Goal: Task Accomplishment & Management: Use online tool/utility

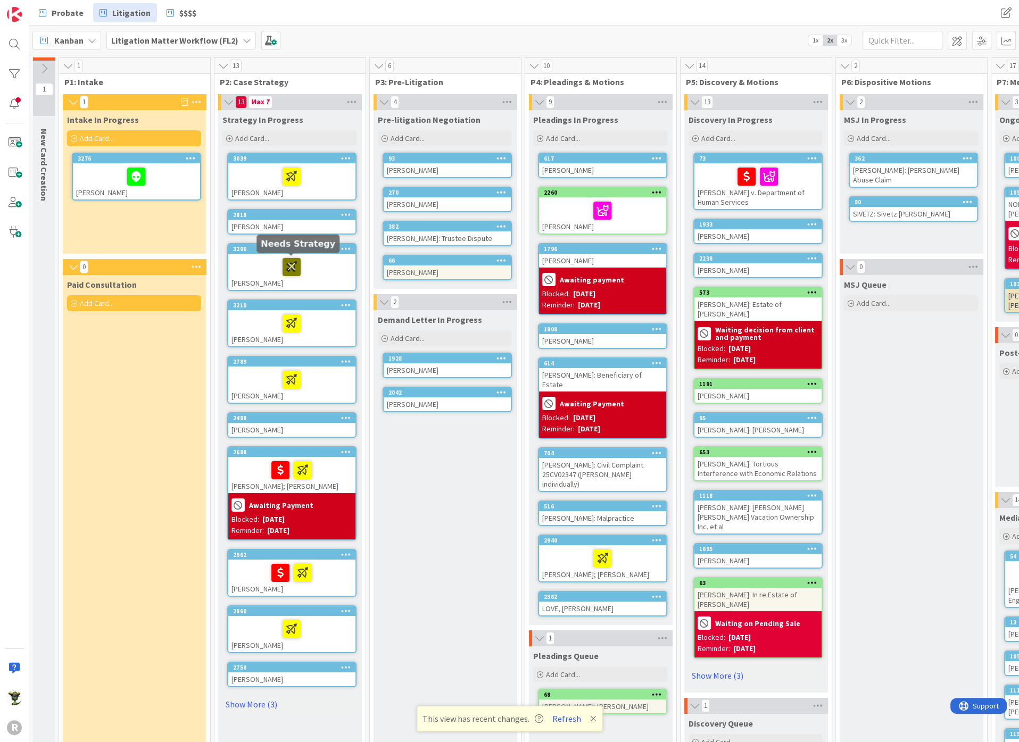
click at [289, 263] on icon at bounding box center [291, 266] width 18 height 17
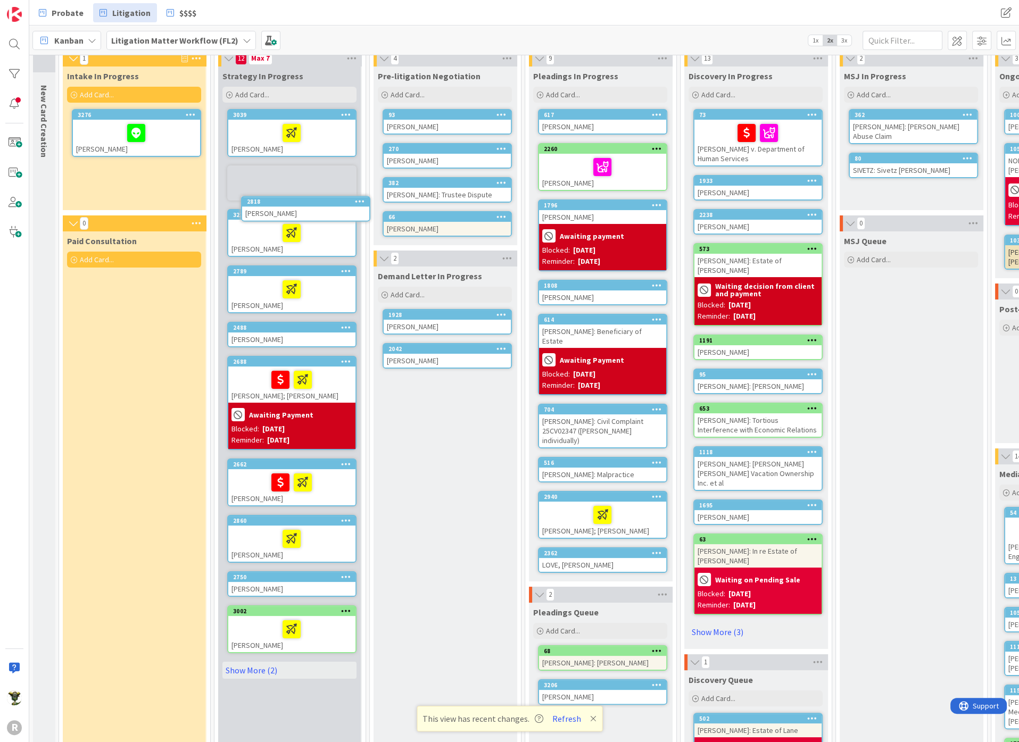
scroll to position [35, 0]
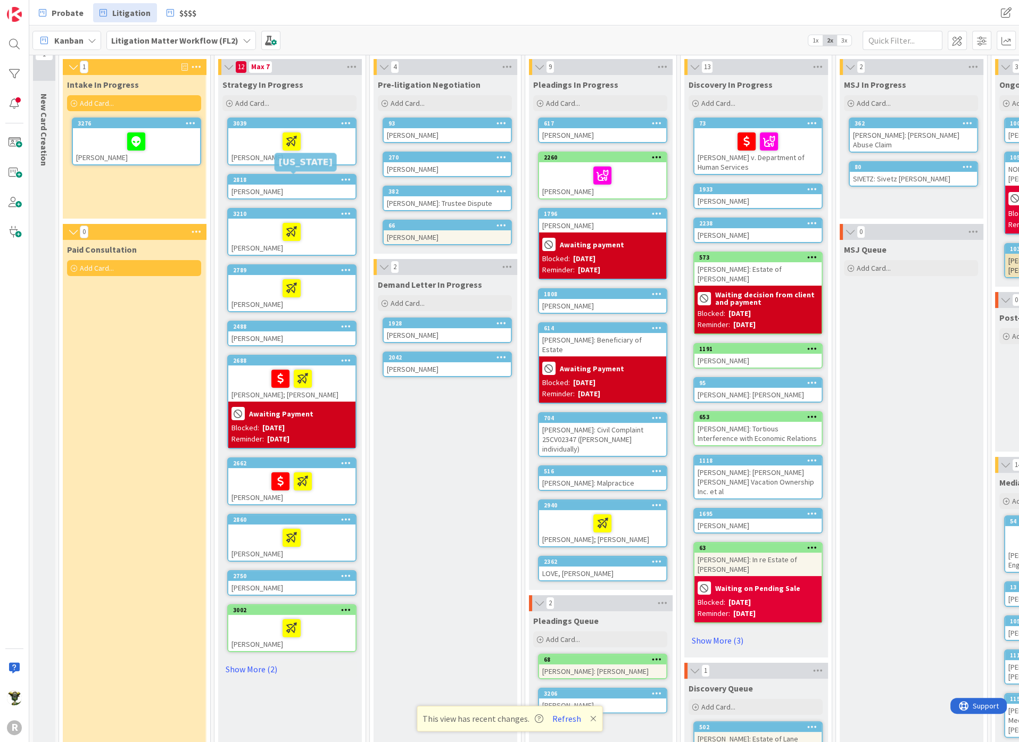
click at [278, 179] on div "2818" at bounding box center [294, 179] width 122 height 7
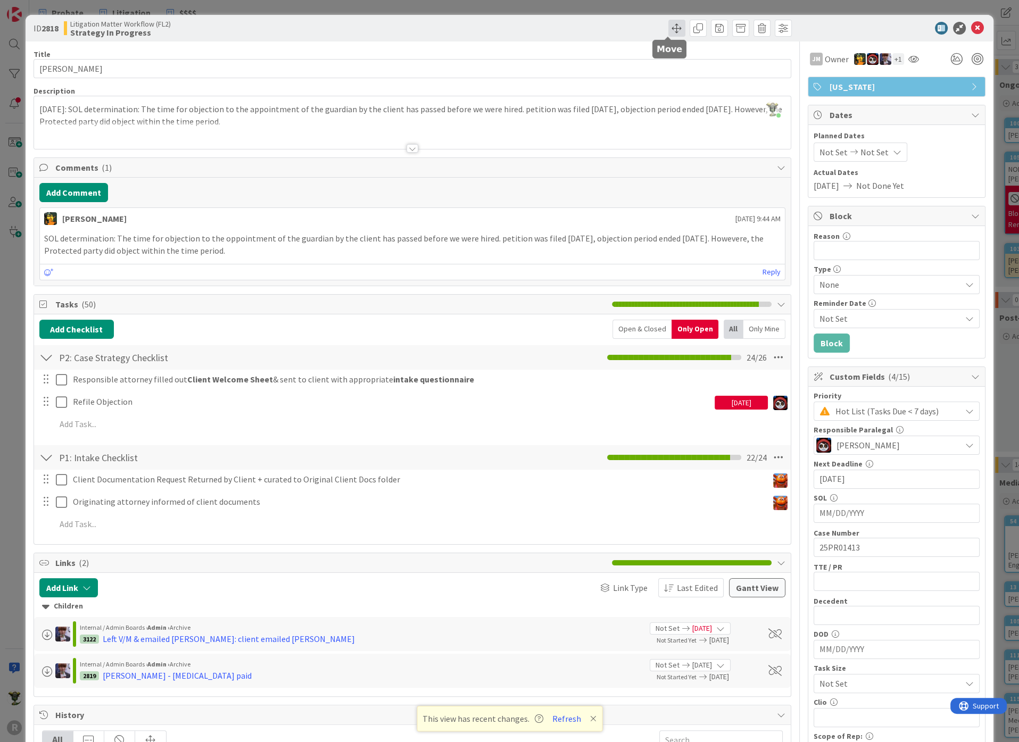
click at [669, 26] on span at bounding box center [676, 28] width 17 height 17
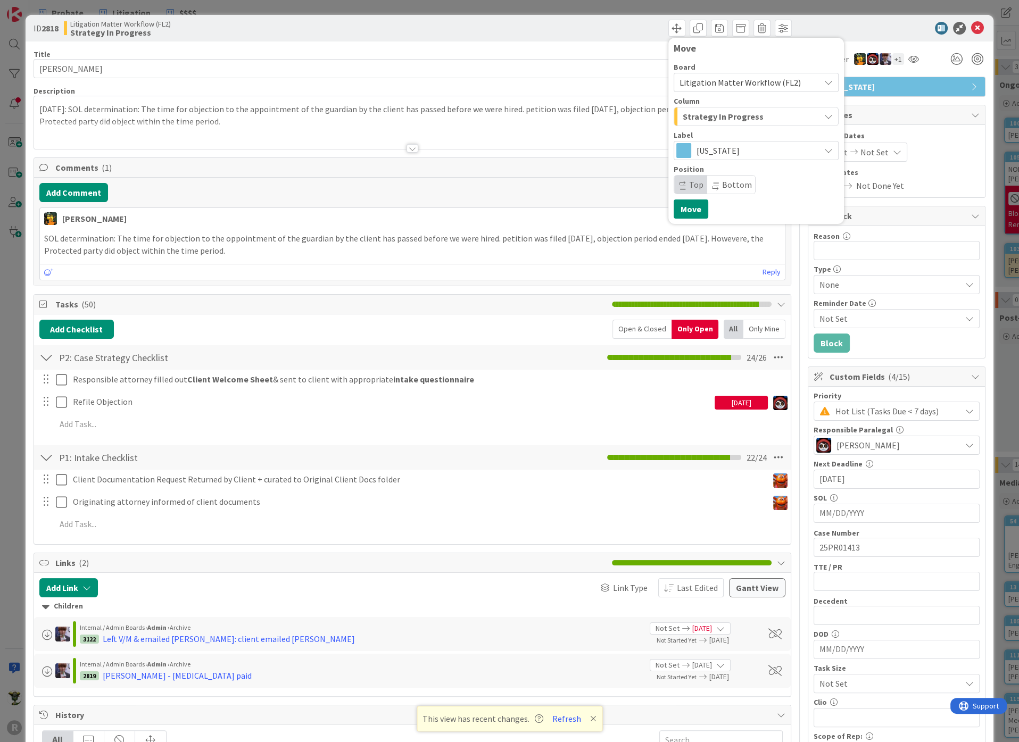
click at [705, 78] on span "Litigation Matter Workflow (FL2)" at bounding box center [739, 82] width 121 height 11
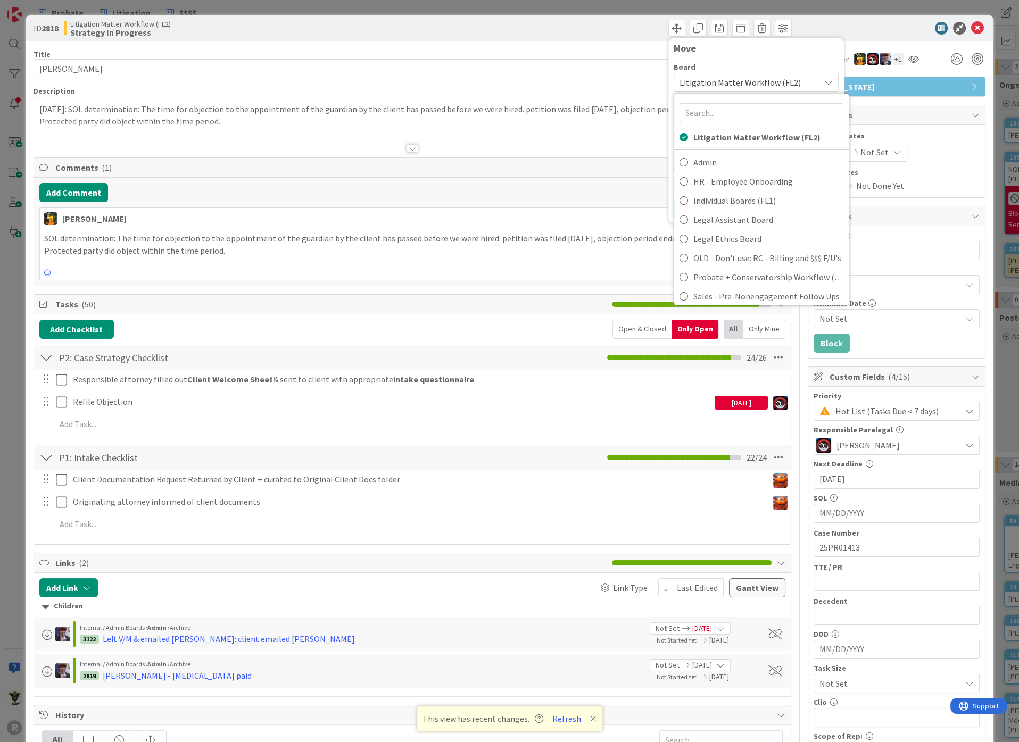
click at [705, 78] on span "Litigation Matter Workflow (FL2)" at bounding box center [739, 82] width 121 height 11
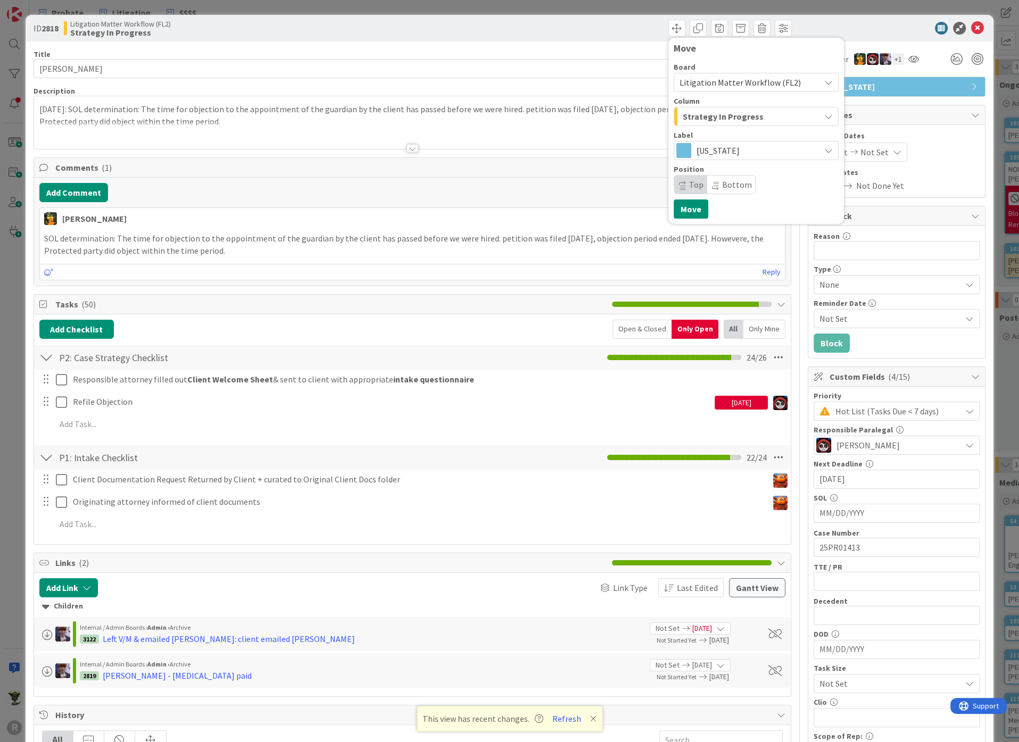
click at [728, 126] on button "Strategy In Progress" at bounding box center [755, 116] width 165 height 19
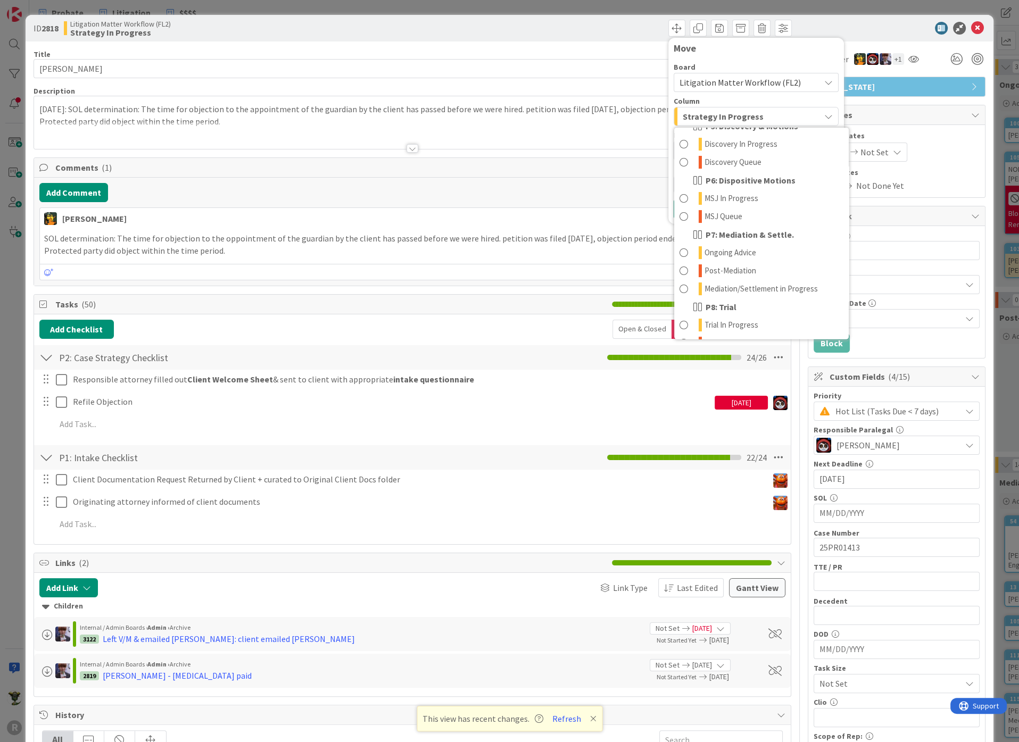
scroll to position [483, 0]
click at [713, 270] on span "Closing Queue" at bounding box center [728, 272] width 48 height 13
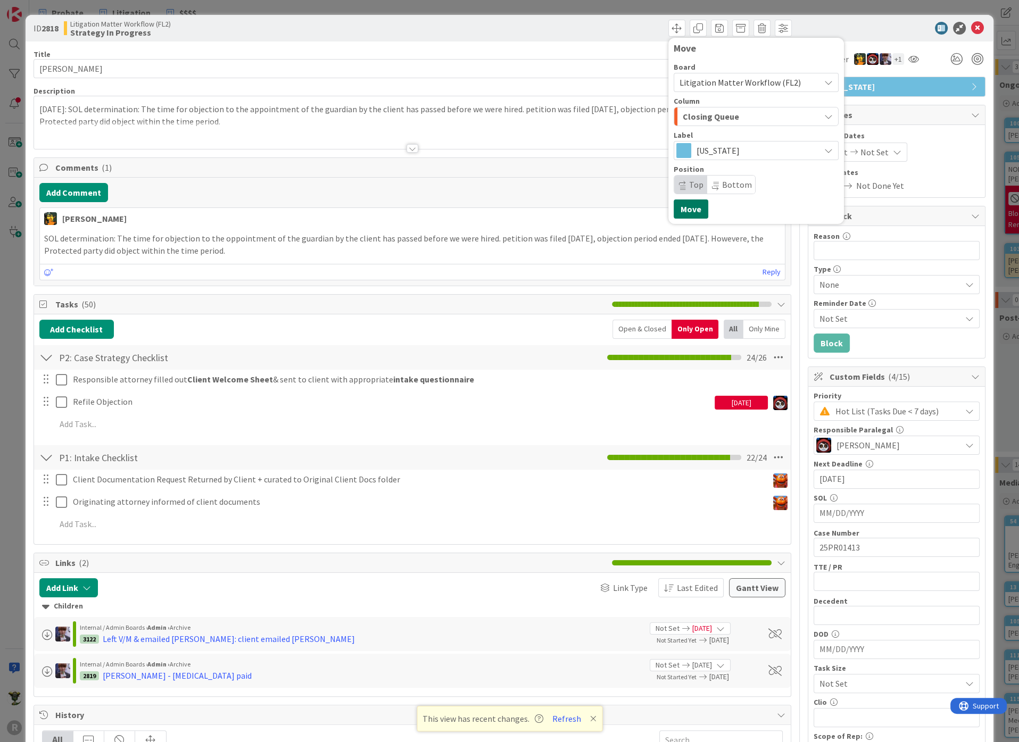
click at [681, 205] on button "Move" at bounding box center [690, 208] width 35 height 19
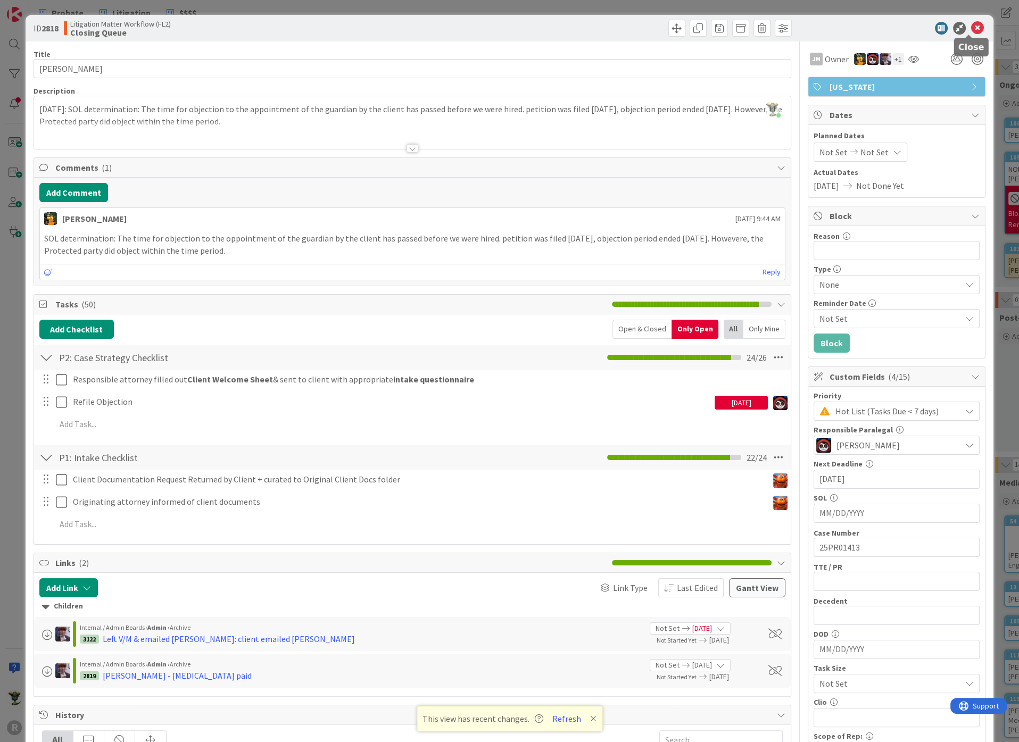
click at [971, 24] on icon at bounding box center [977, 28] width 13 height 13
